Goal: Task Accomplishment & Management: Use online tool/utility

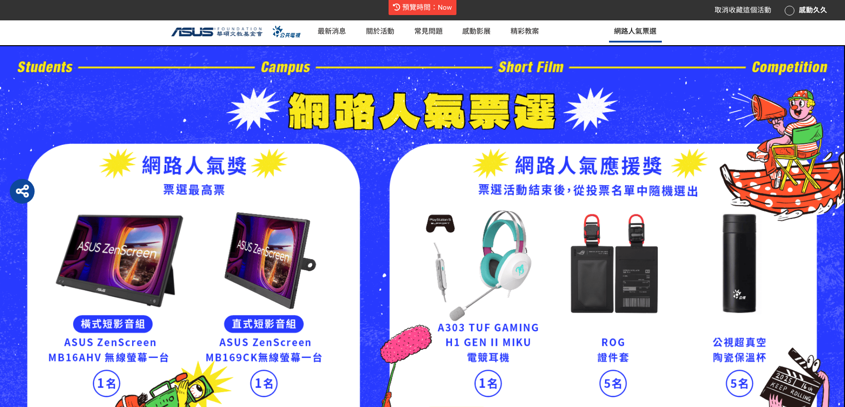
click at [656, 36] on span "網路人氣票選" at bounding box center [635, 30] width 43 height 11
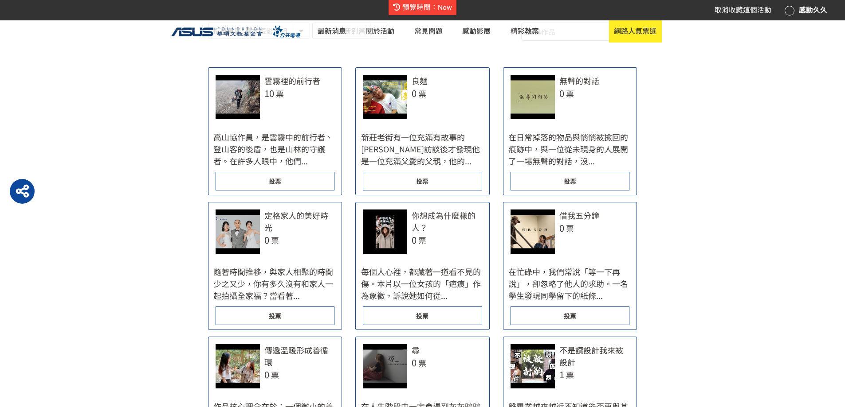
scroll to position [709, 0]
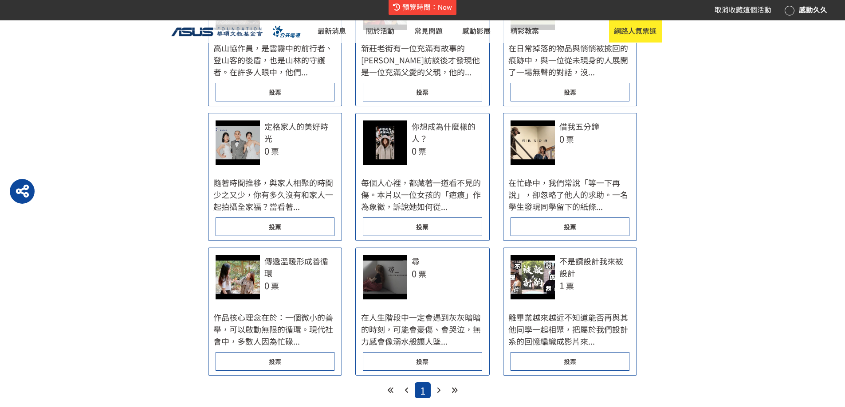
click at [277, 97] on span "投票" at bounding box center [275, 92] width 12 height 9
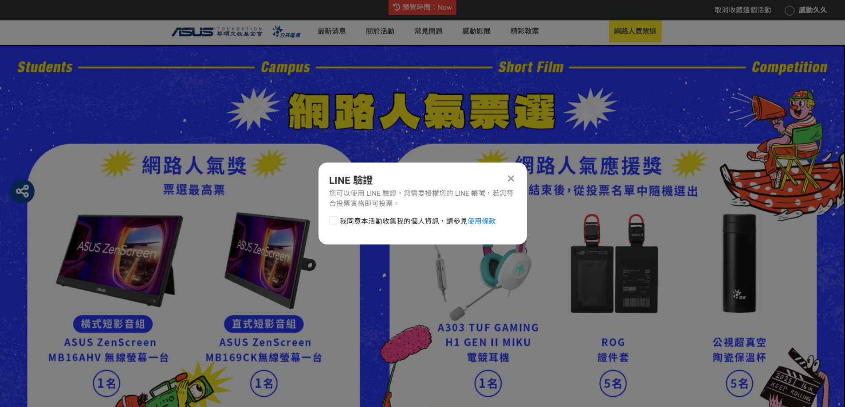
scroll to position [0, 0]
click at [357, 227] on span "我同意本活動收集我的個人資訊，請參見 使用條款" at bounding box center [418, 221] width 156 height 11
click at [335, 224] on input "我同意本活動收集我的個人資訊，請參見 使用條款" at bounding box center [332, 222] width 6 height 6
checkbox input "false"
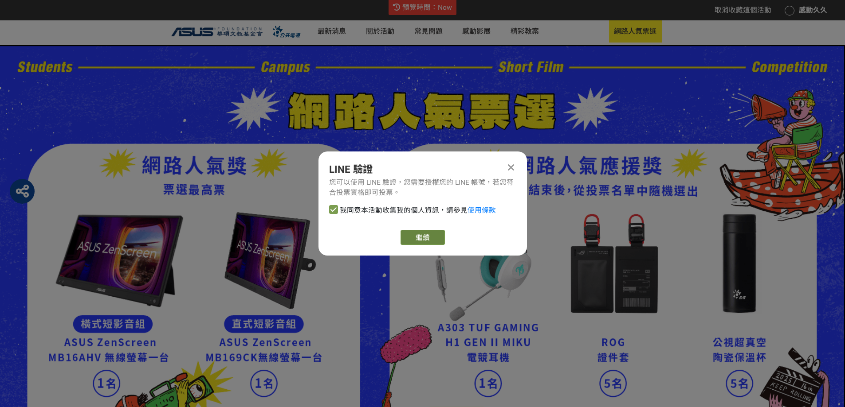
click at [417, 245] on link "繼續" at bounding box center [422, 237] width 44 height 15
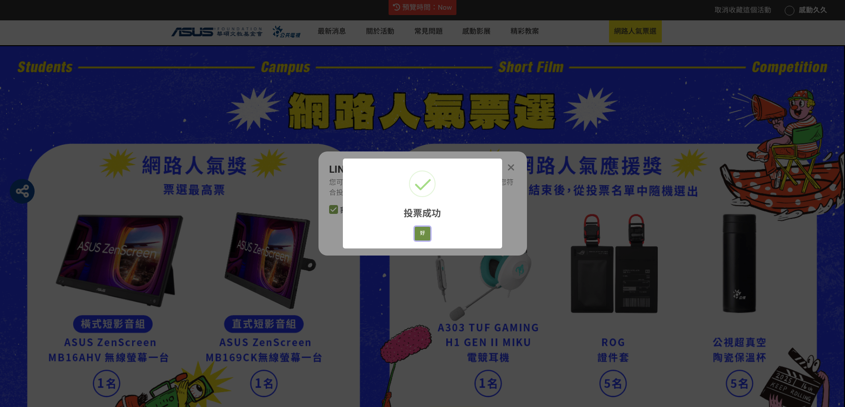
click at [425, 241] on button "好" at bounding box center [422, 234] width 16 height 14
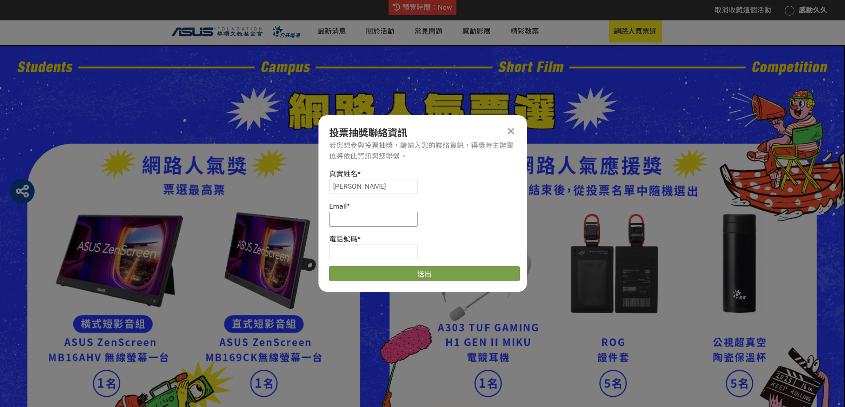
scroll to position [0, 0]
click at [511, 126] on icon at bounding box center [511, 131] width 6 height 10
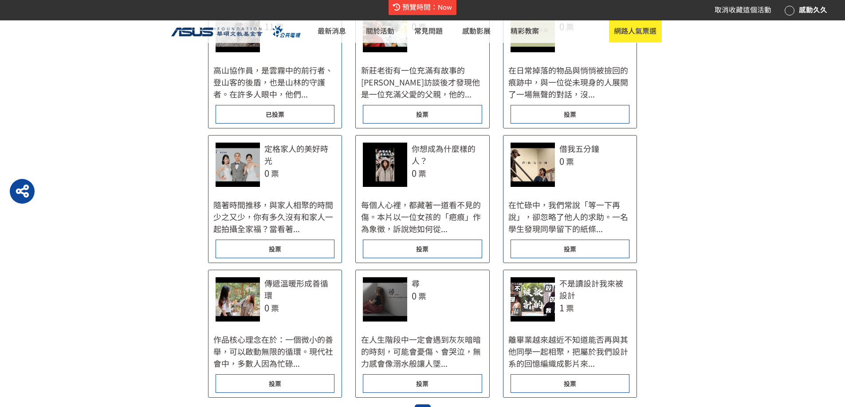
scroll to position [709, 0]
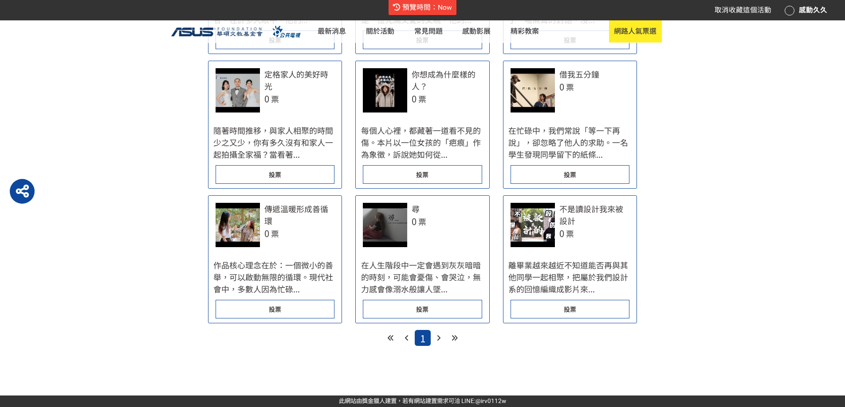
scroll to position [798, 0]
